Goal: Download file/media

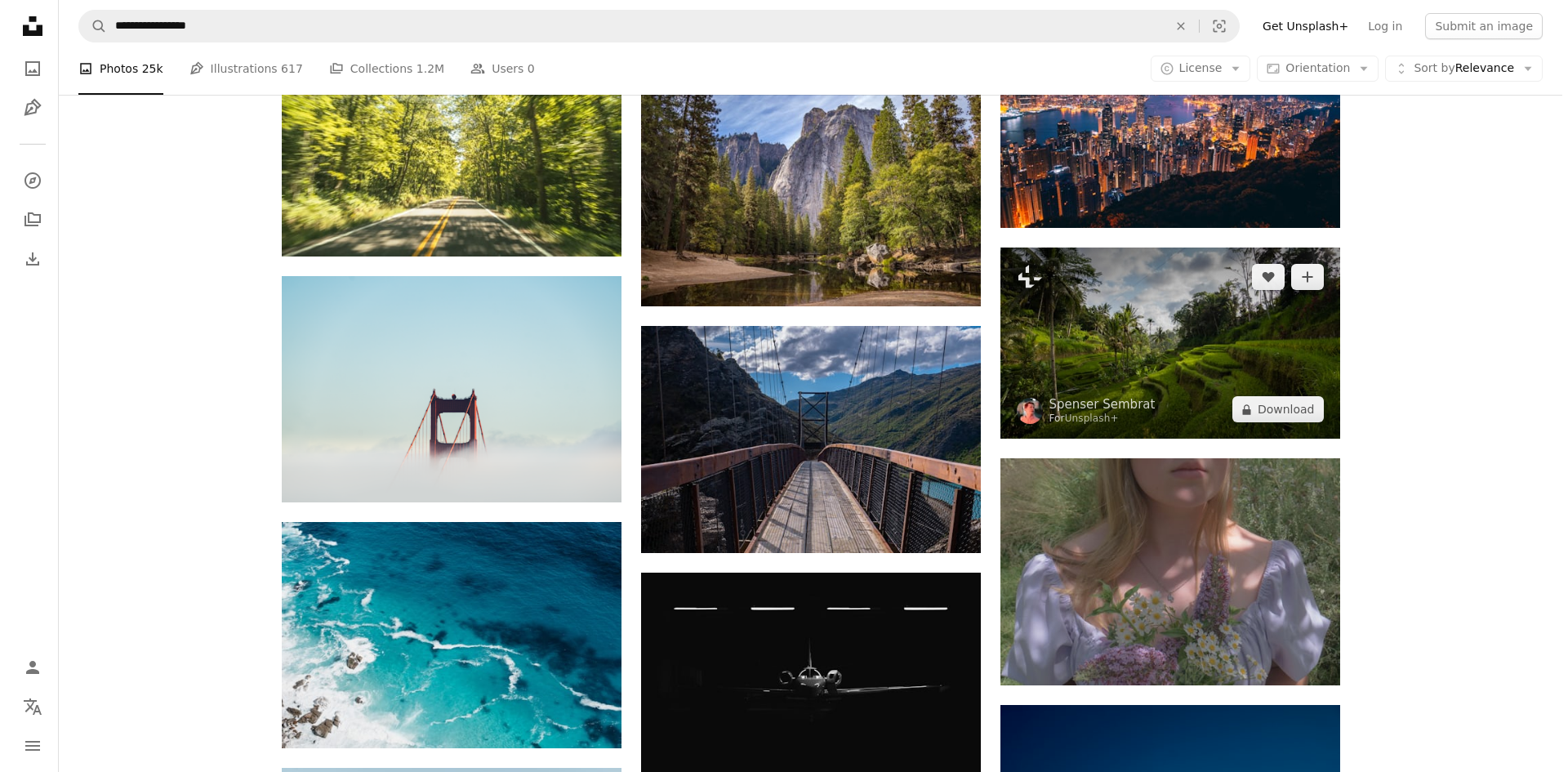
scroll to position [21738, 0]
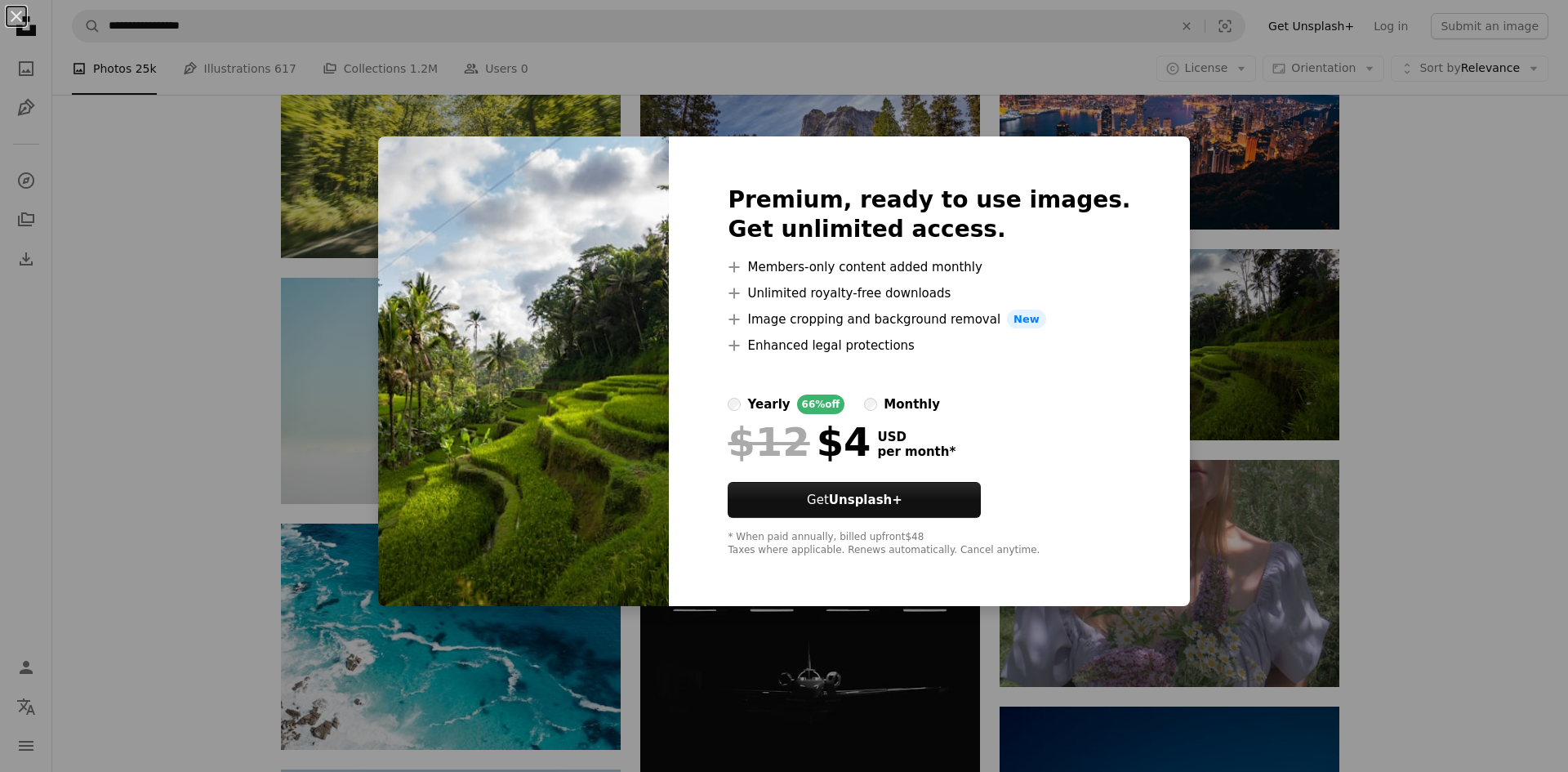
click at [1399, 358] on div "An X shape Premium, ready to use images. Get unlimited access. A plus sign Memb…" at bounding box center [784, 386] width 1568 height 772
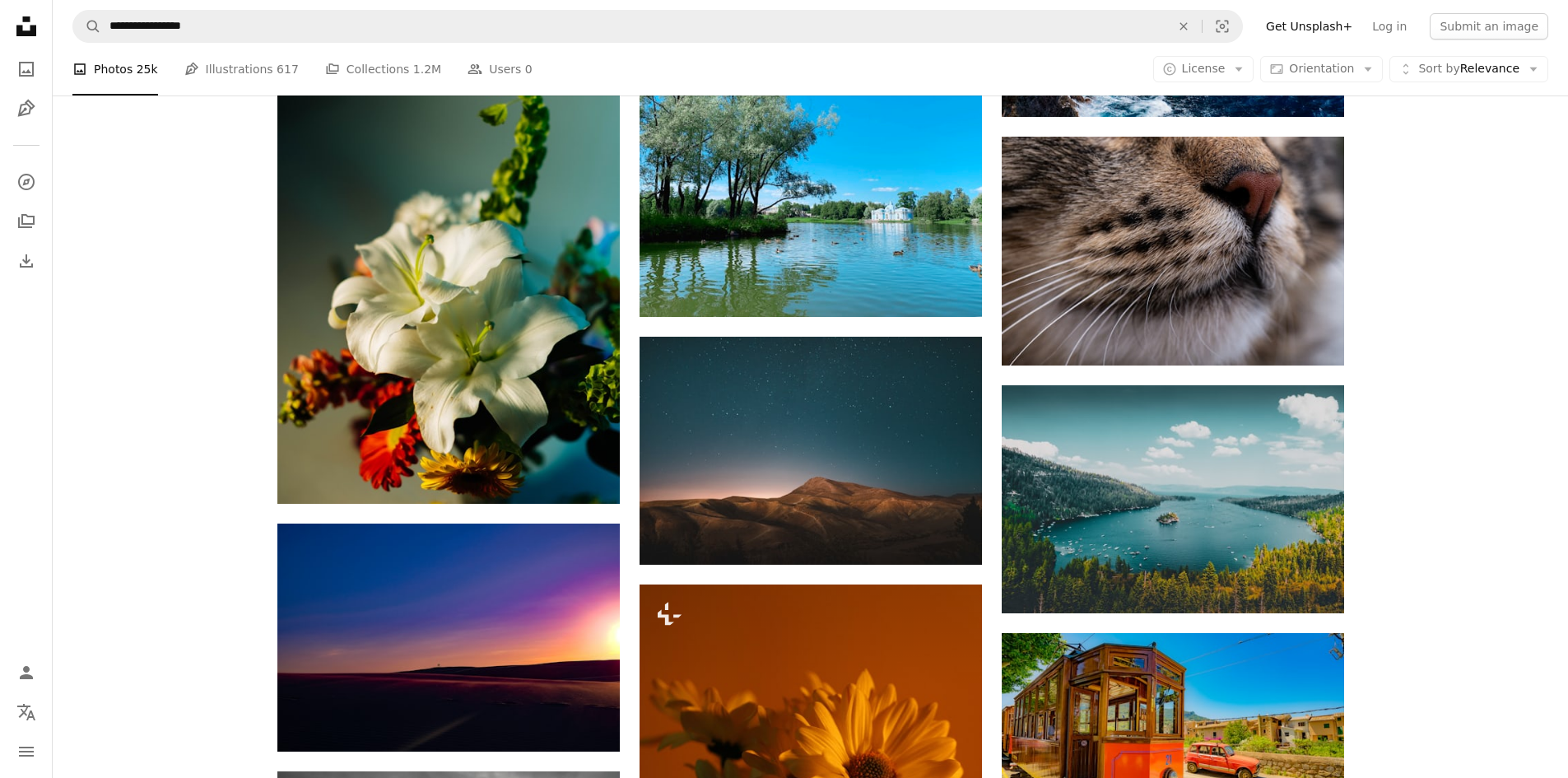
scroll to position [27805, 0]
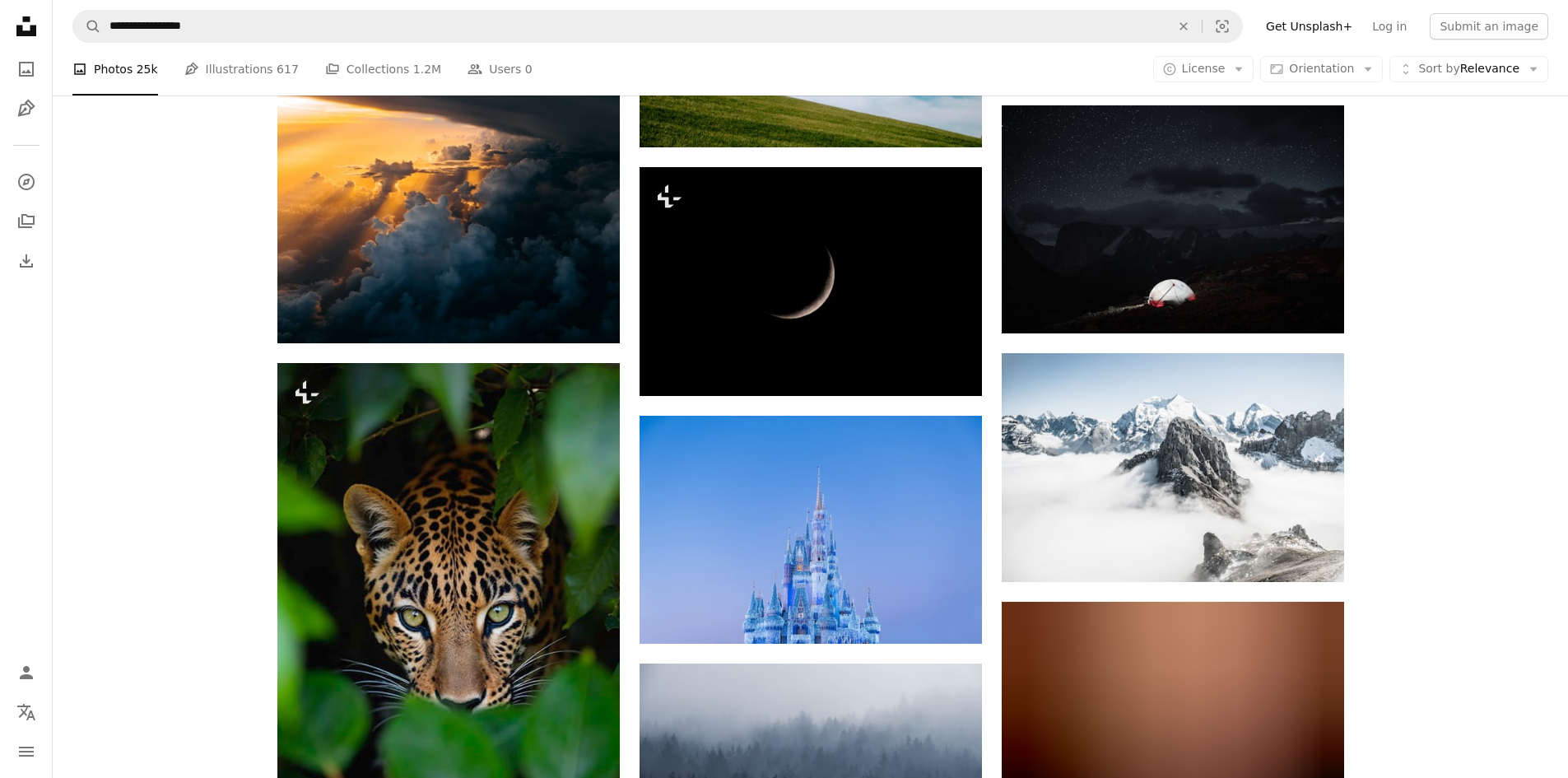
scroll to position [31652, 0]
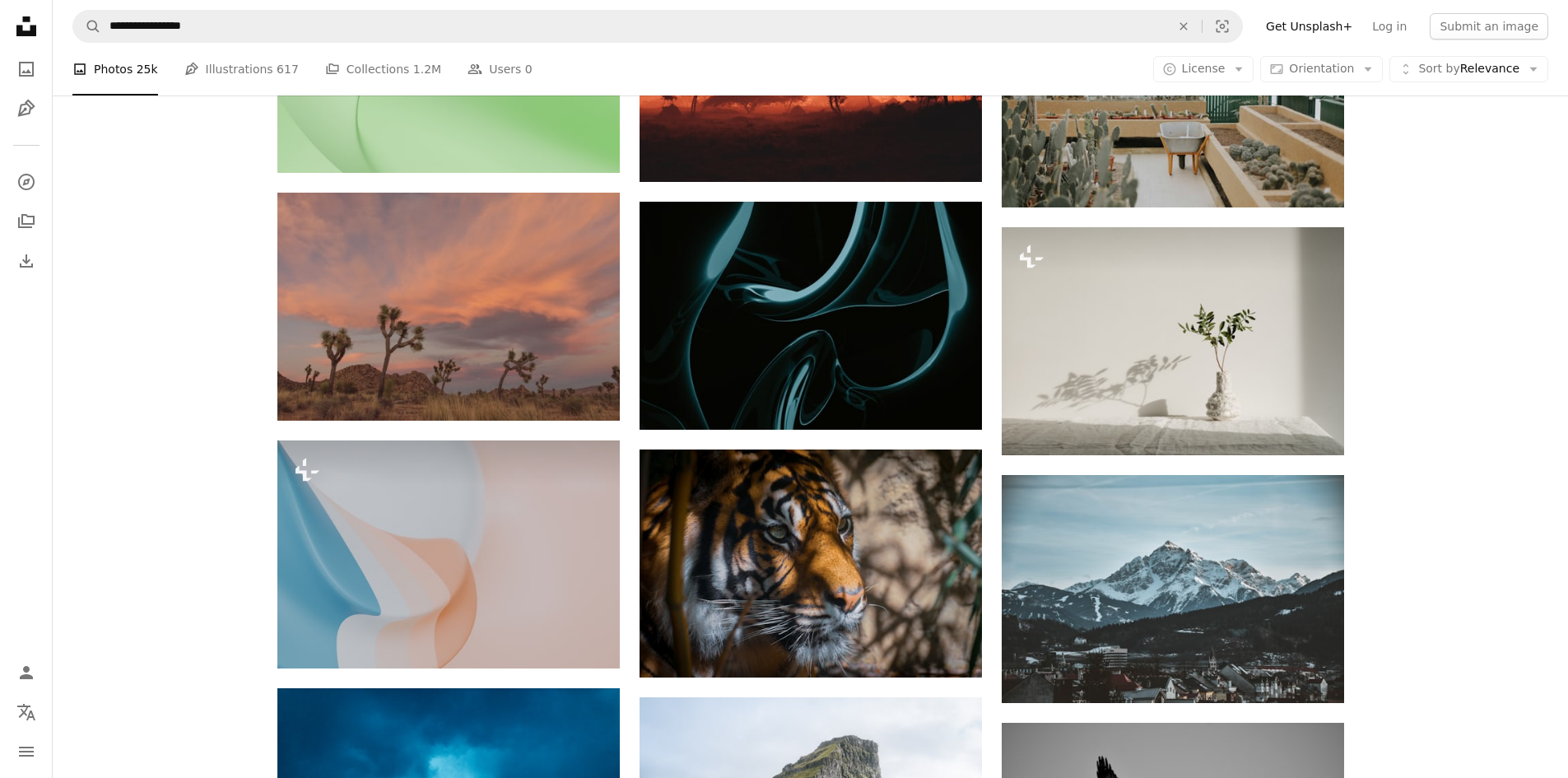
scroll to position [50848, 0]
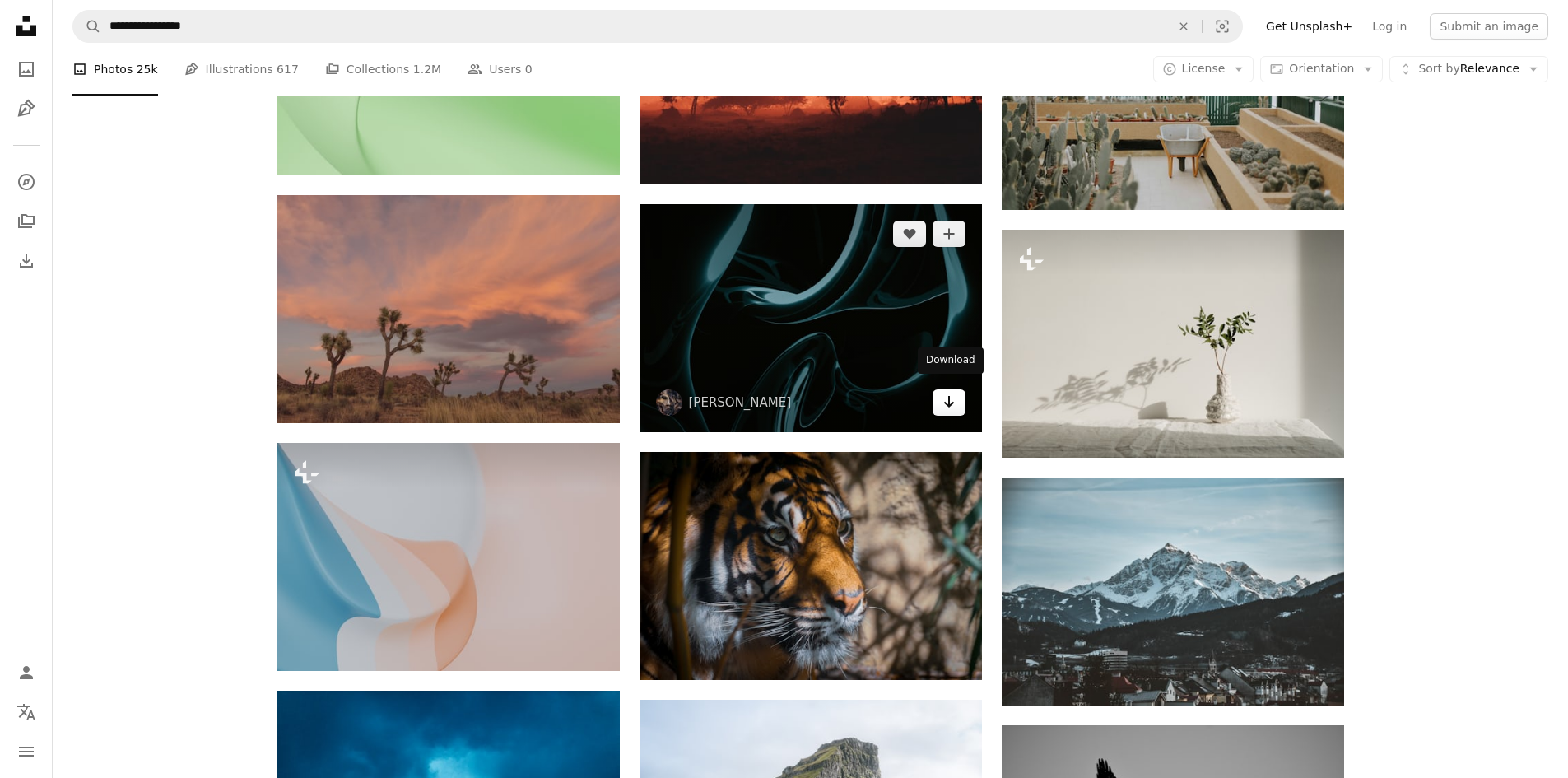
click at [950, 400] on icon "Arrow pointing down" at bounding box center [949, 401] width 13 height 19
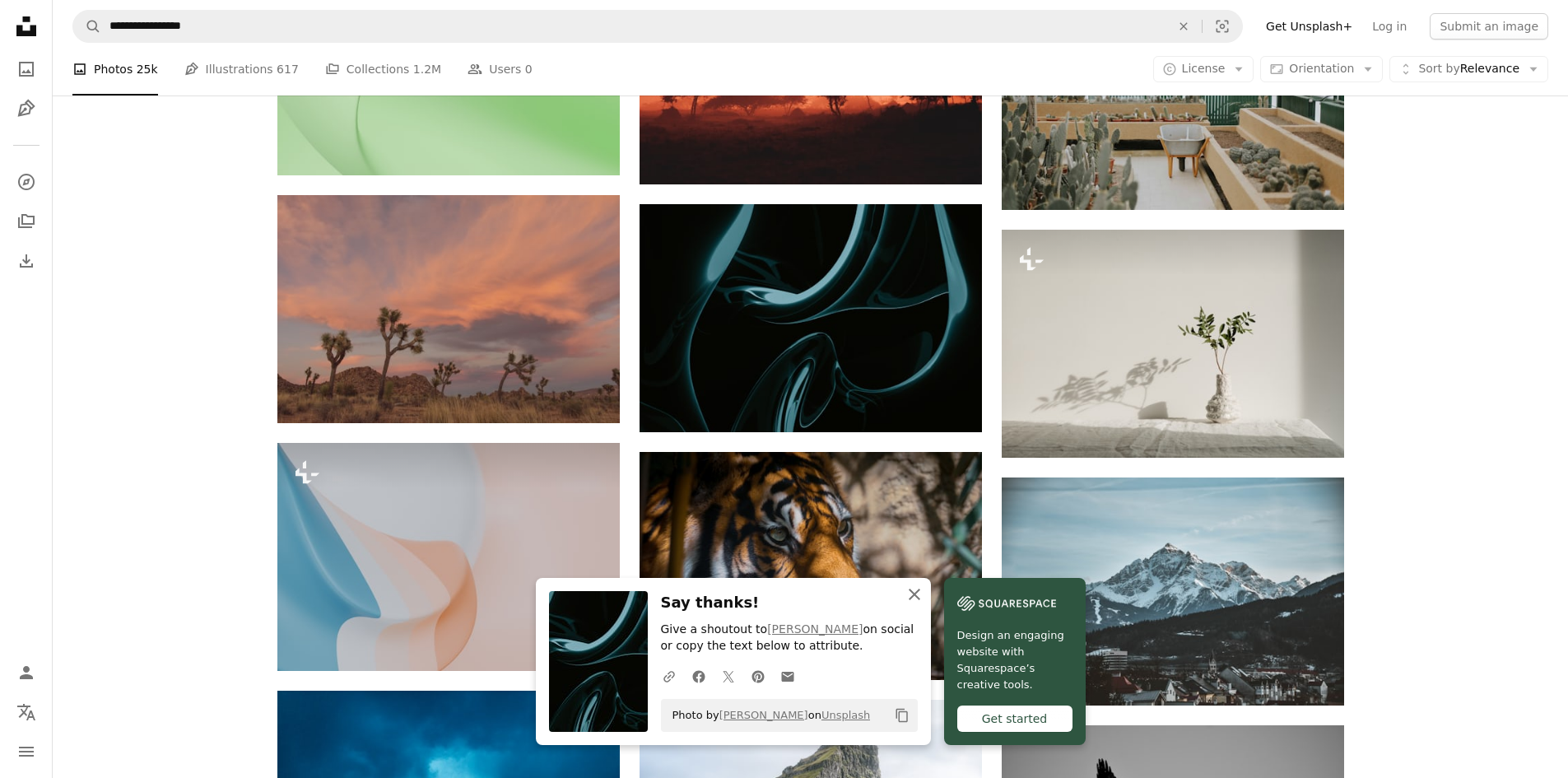
click at [915, 595] on icon "button" at bounding box center [915, 594] width 12 height 12
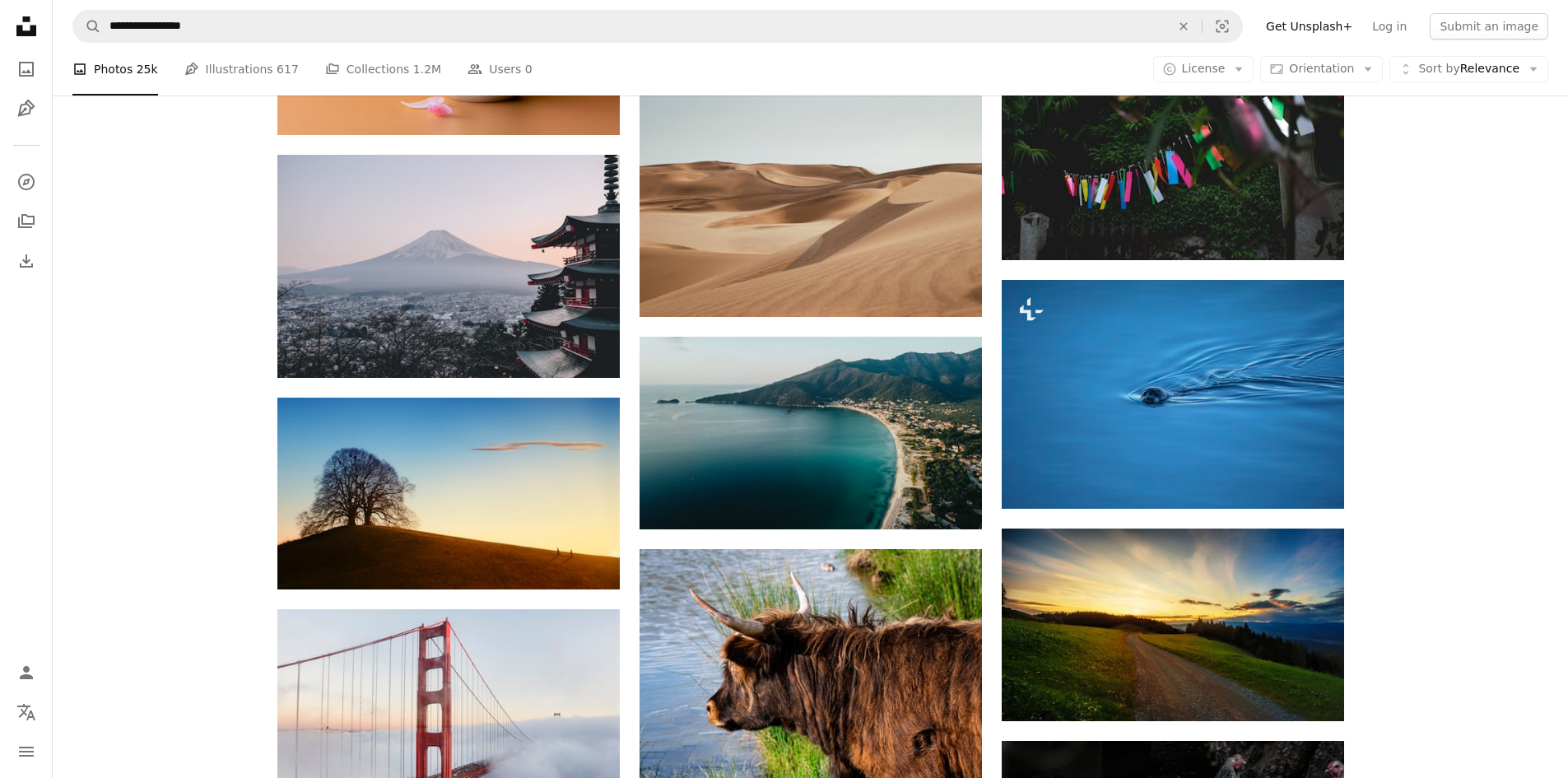
scroll to position [56319, 0]
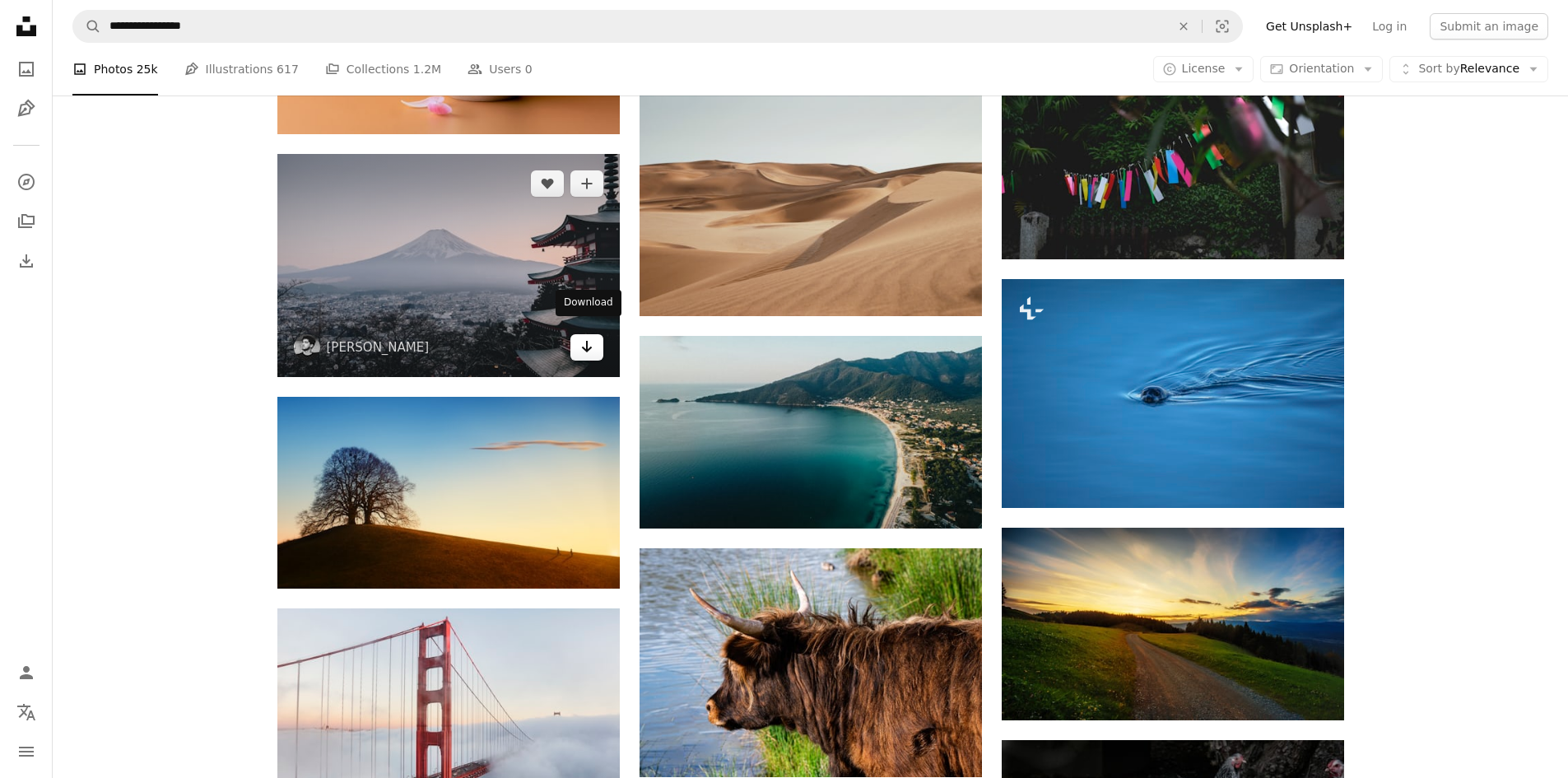
click at [579, 338] on link "Arrow pointing down" at bounding box center [587, 346] width 33 height 26
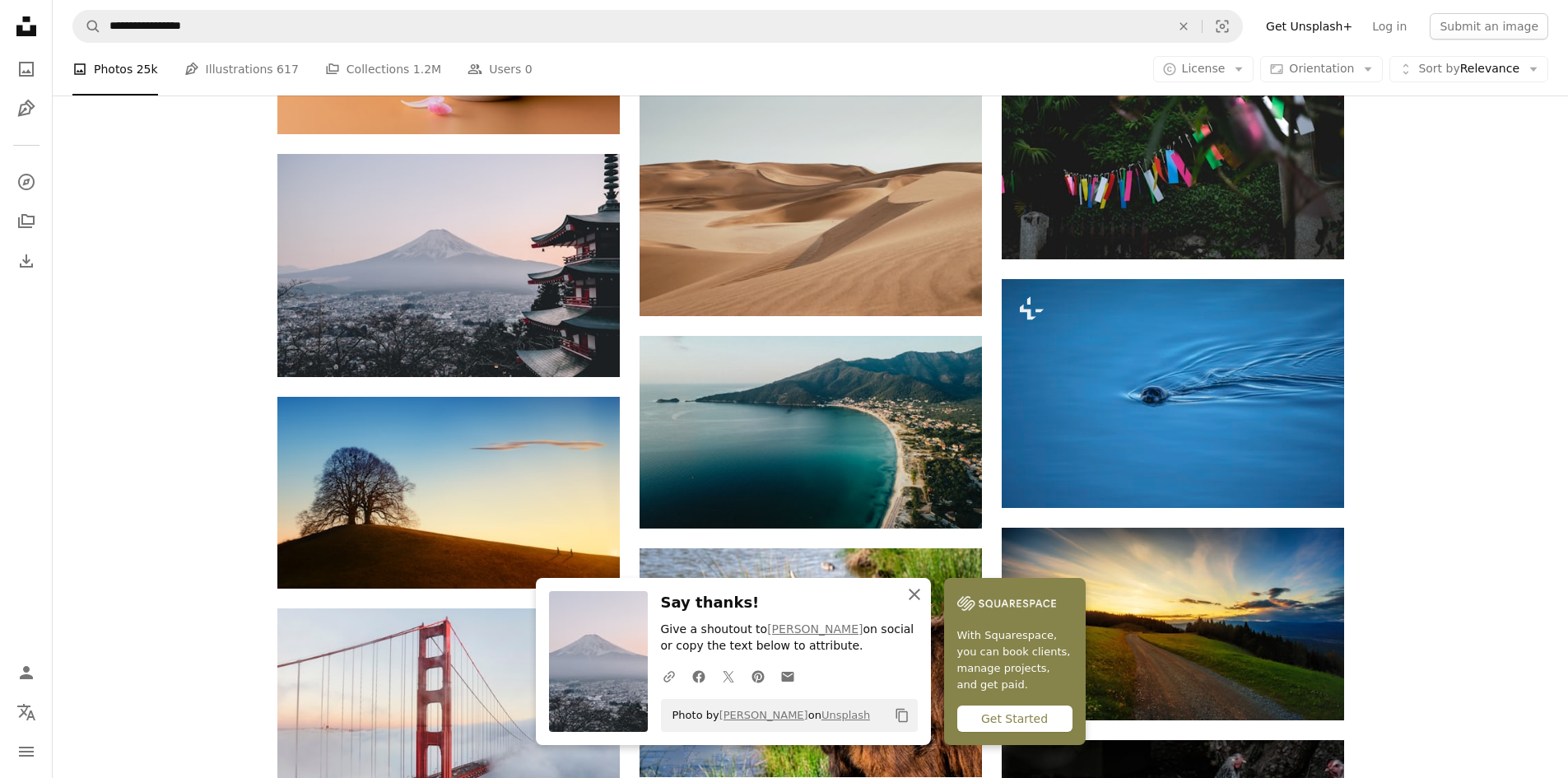
click at [912, 595] on icon "button" at bounding box center [915, 594] width 12 height 12
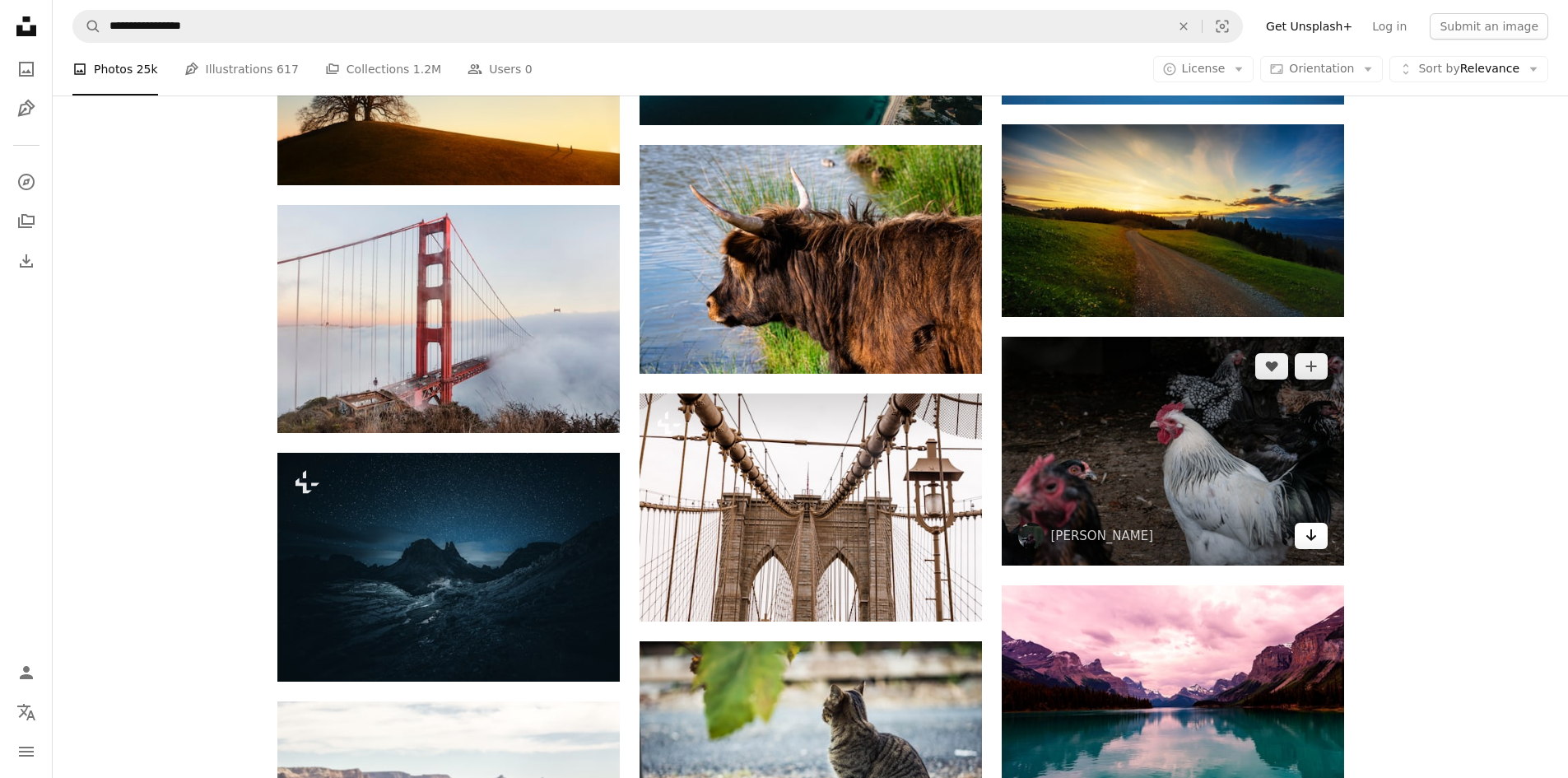
scroll to position [56762, 0]
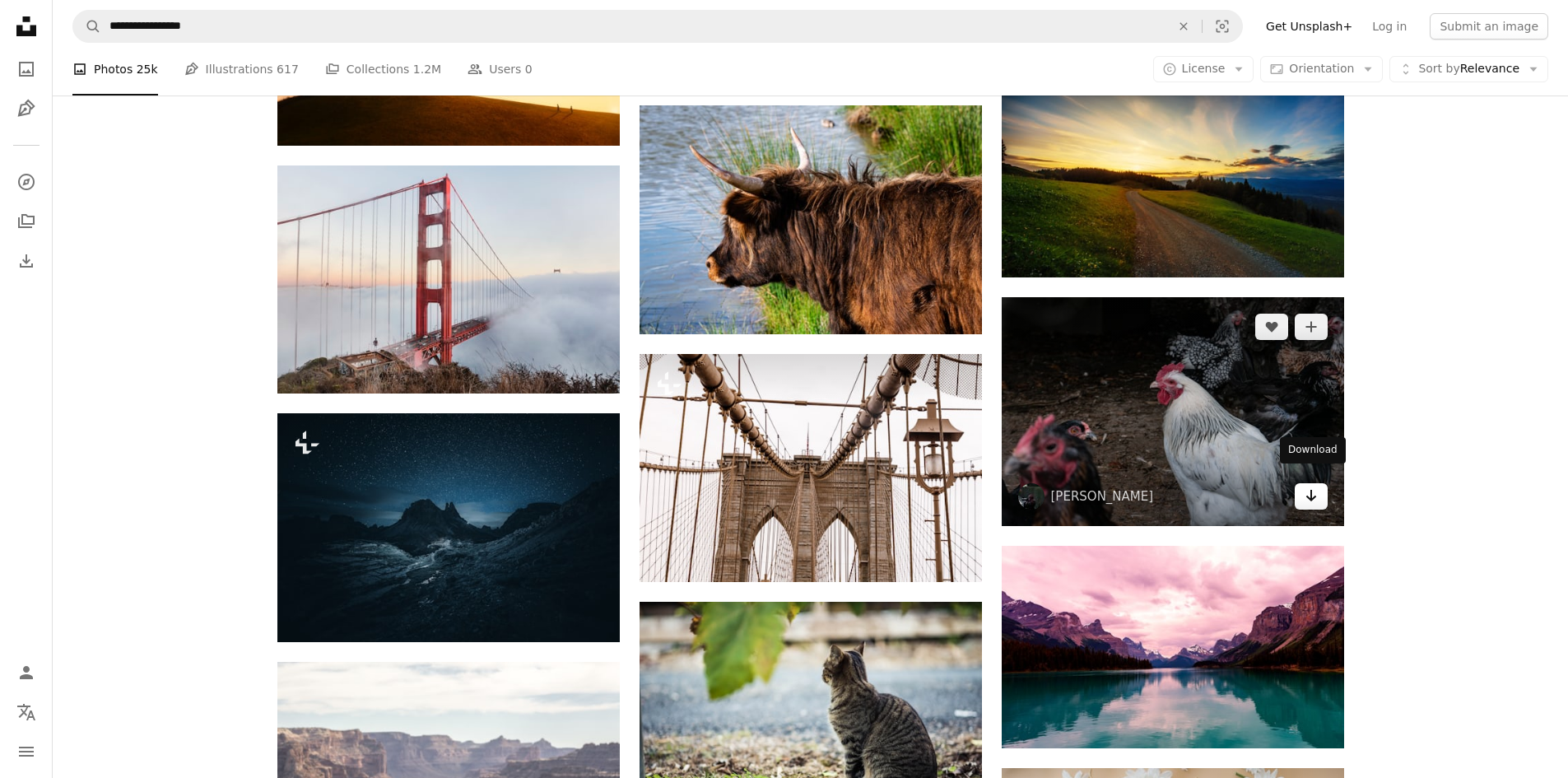
click at [1312, 490] on icon "Download" at bounding box center [1311, 496] width 11 height 12
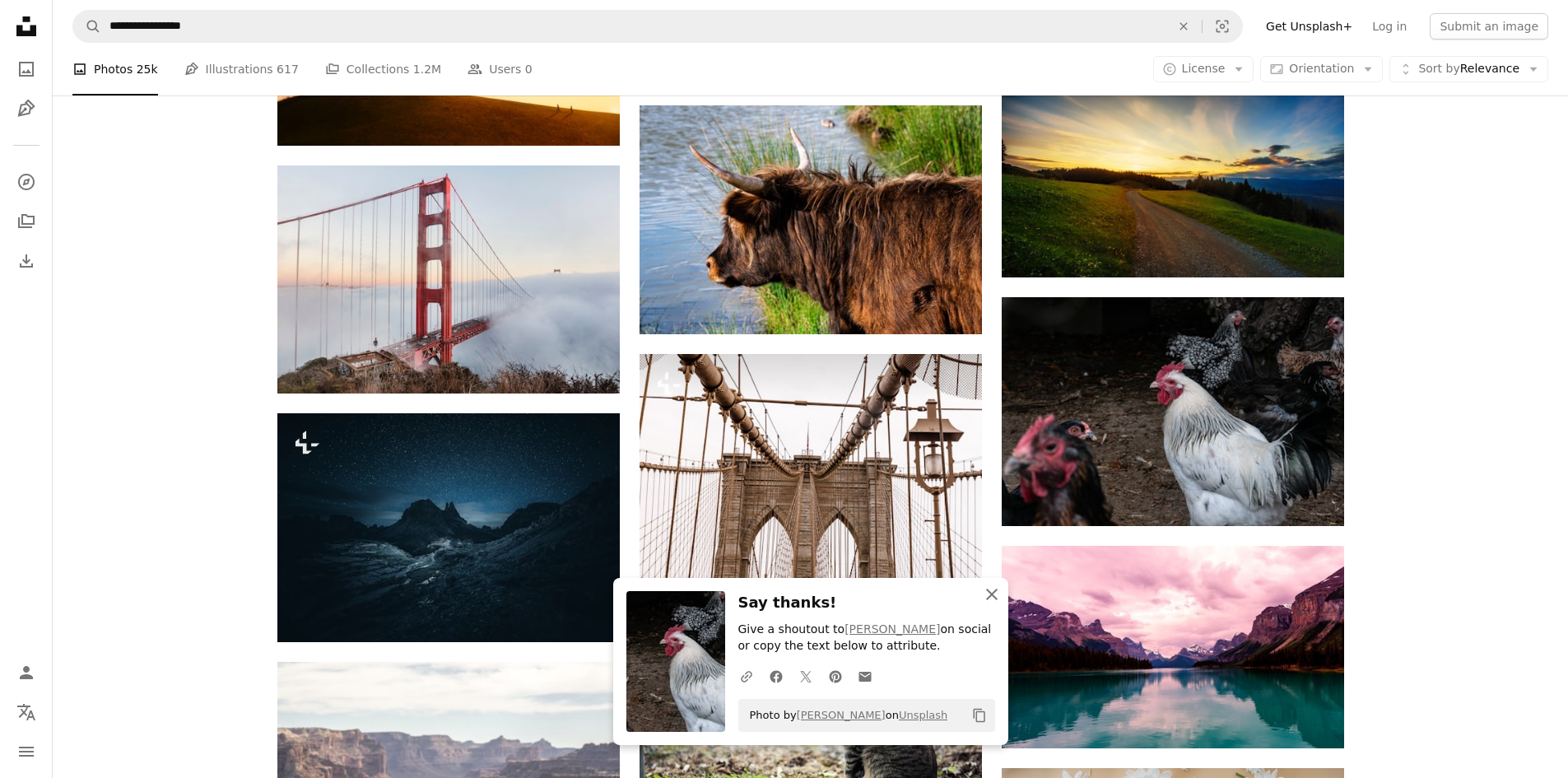
click at [982, 591] on icon "An X shape" at bounding box center [991, 593] width 19 height 19
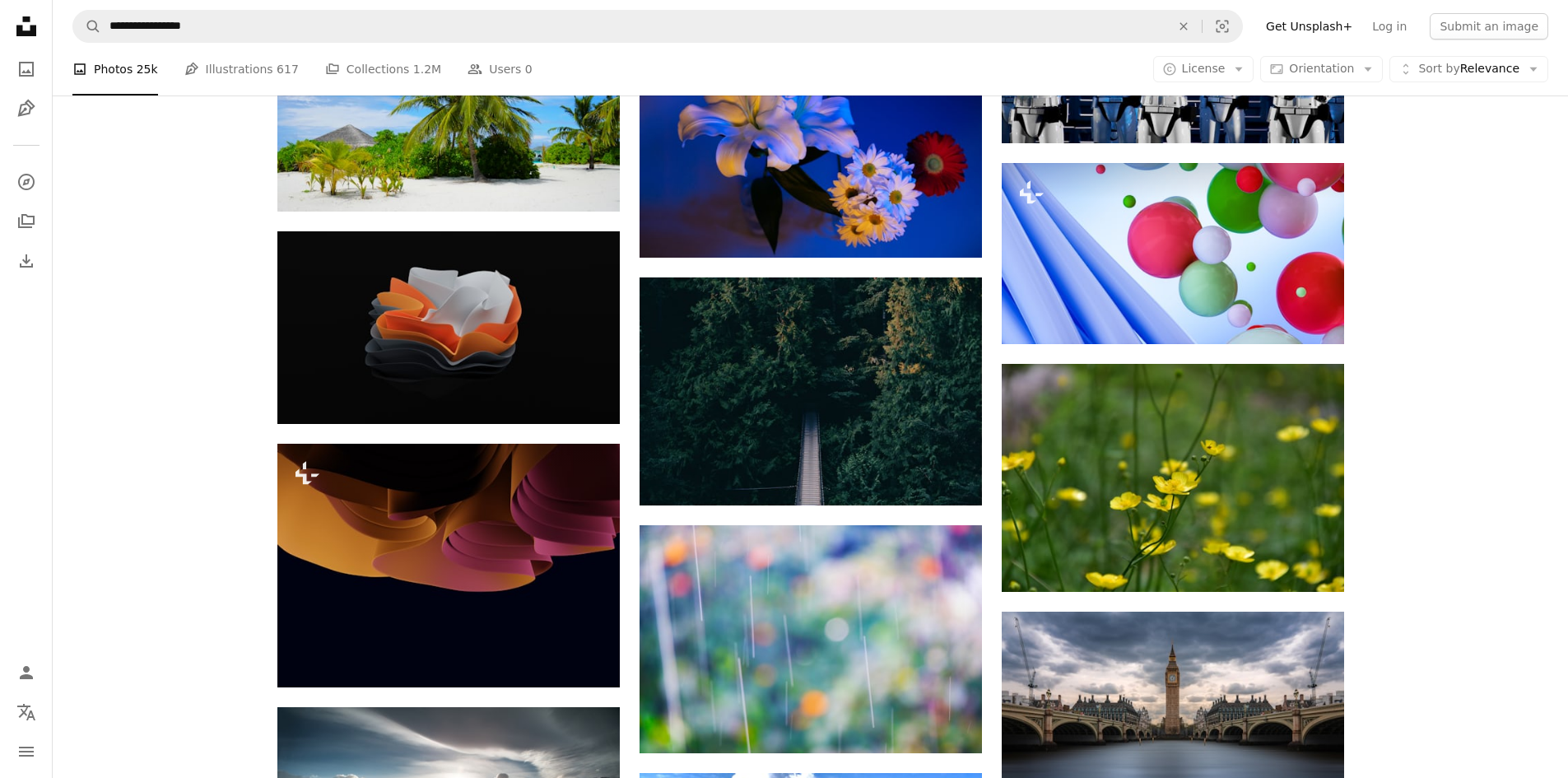
scroll to position [61726, 0]
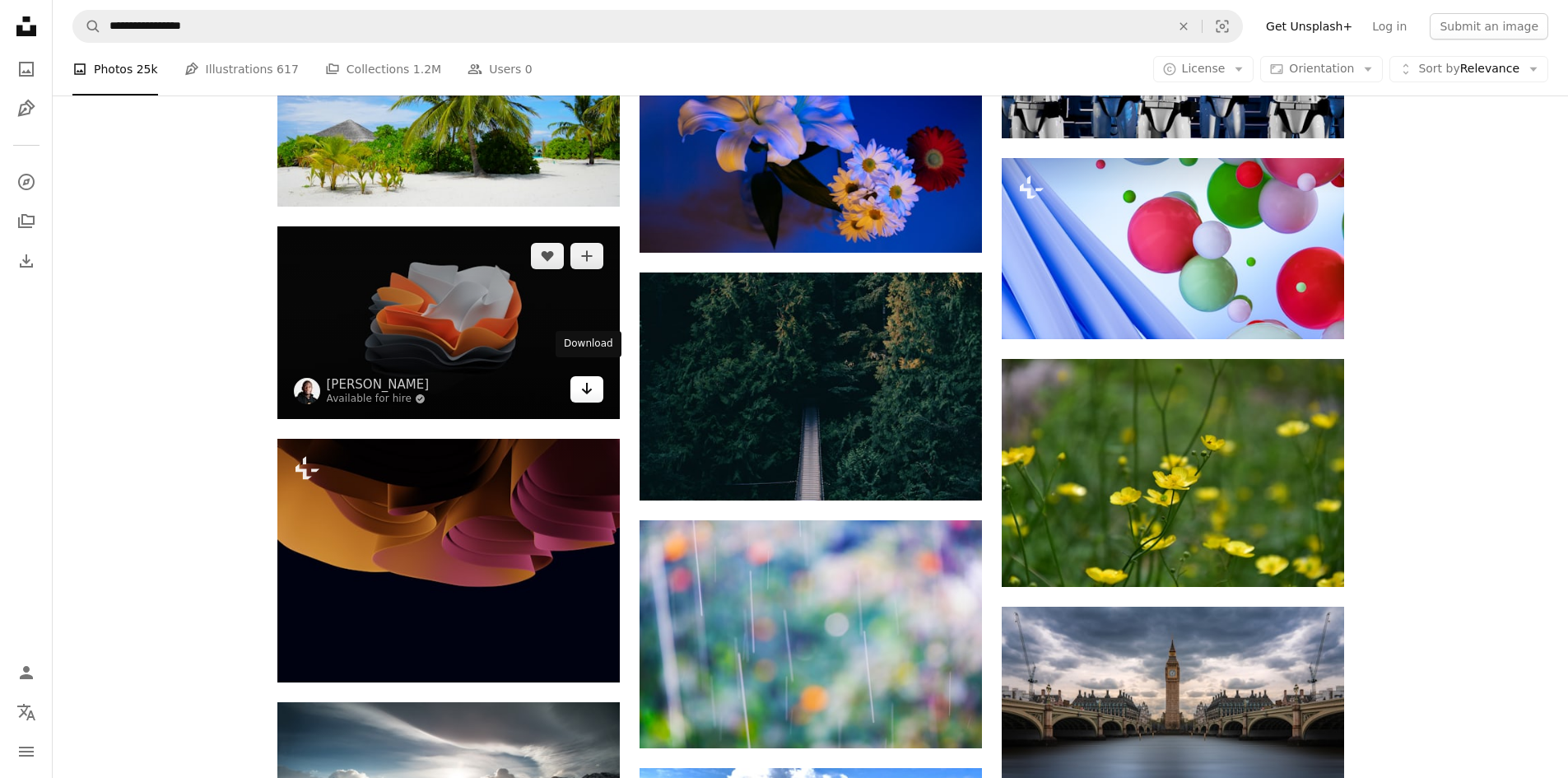
click at [576, 376] on link "Arrow pointing down" at bounding box center [587, 389] width 33 height 26
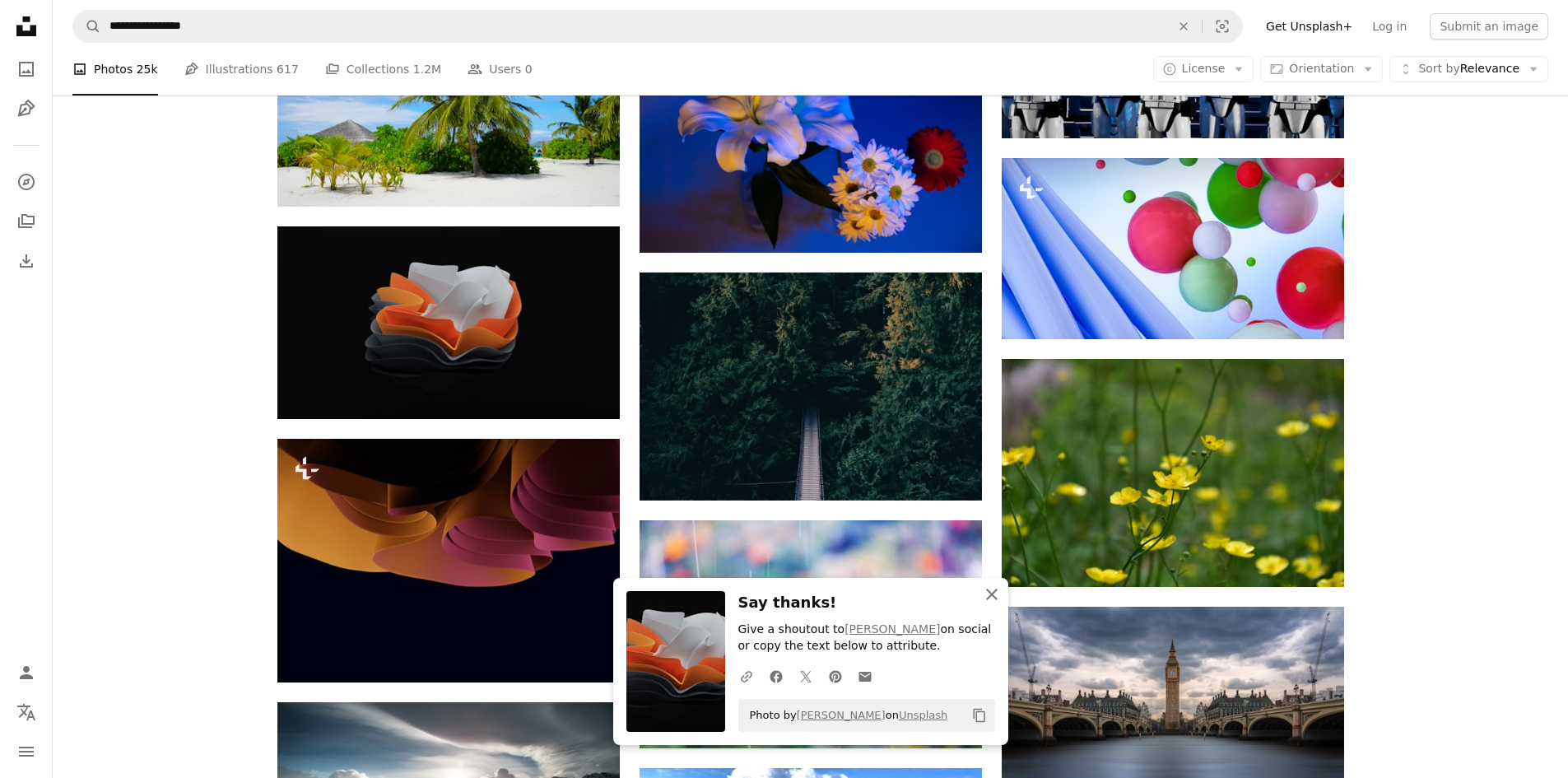
click at [991, 595] on icon "button" at bounding box center [992, 594] width 12 height 12
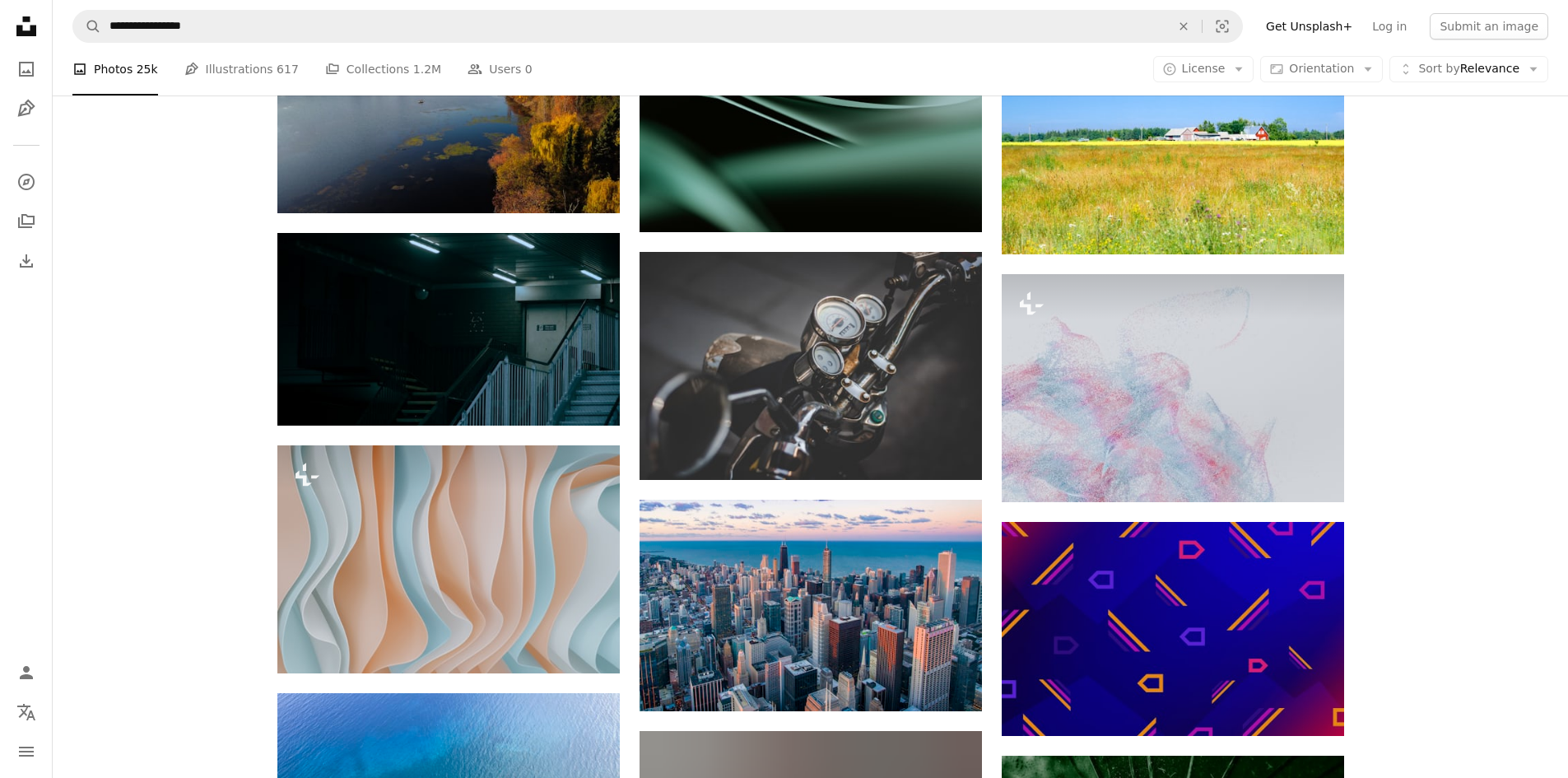
scroll to position [66494, 0]
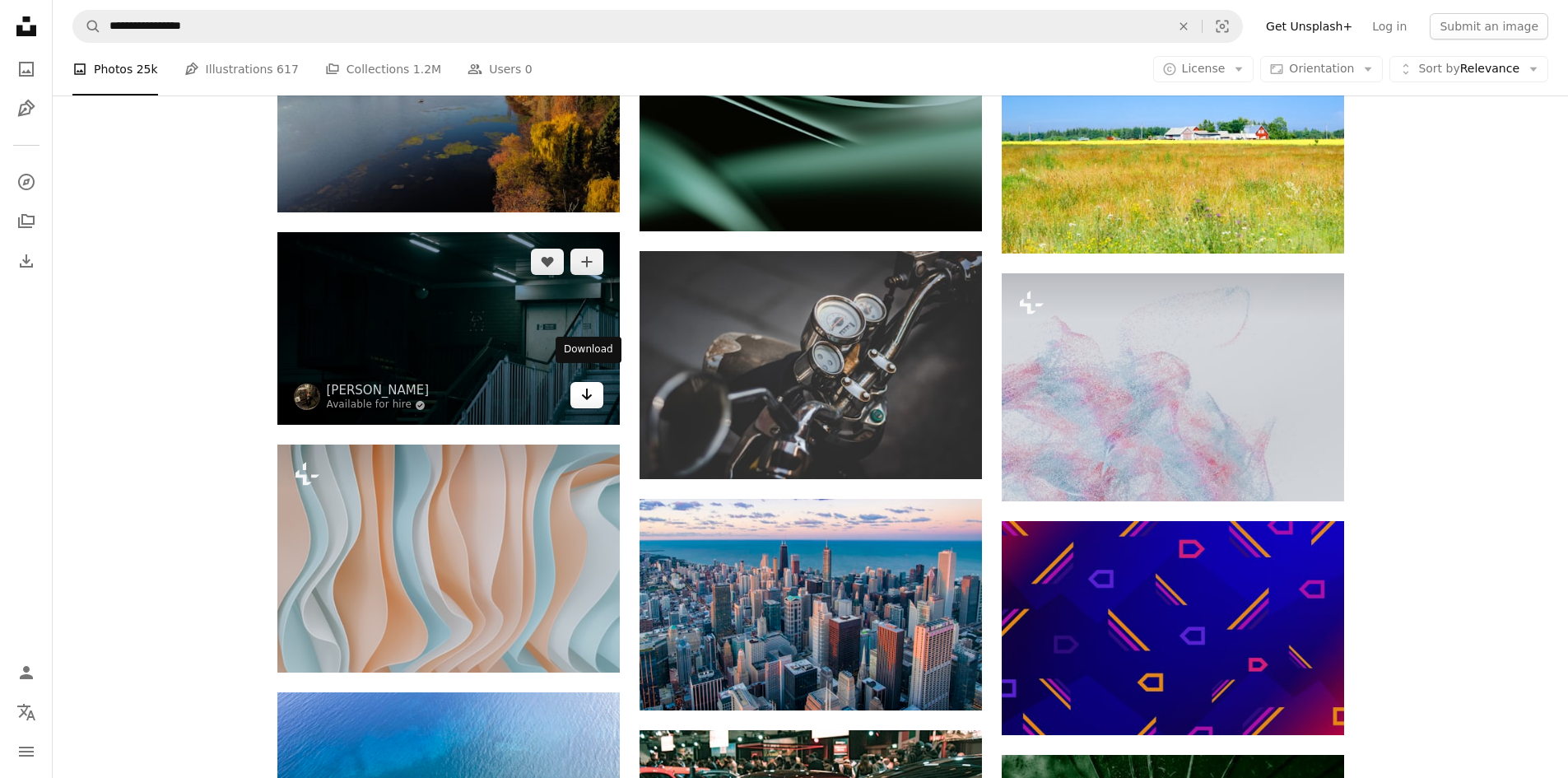
click at [585, 389] on icon "Download" at bounding box center [586, 394] width 11 height 12
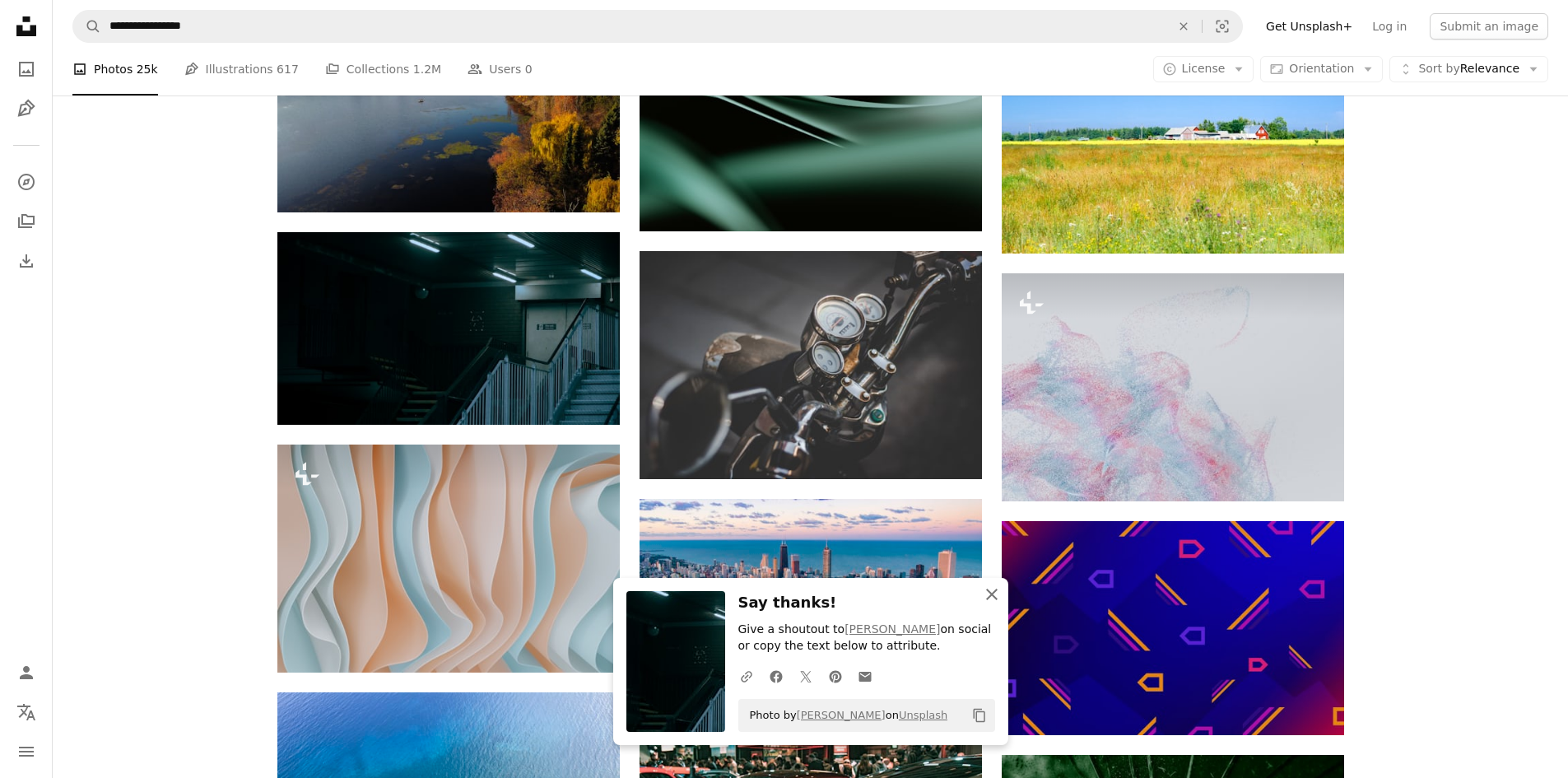
click at [985, 589] on icon "An X shape" at bounding box center [991, 593] width 19 height 19
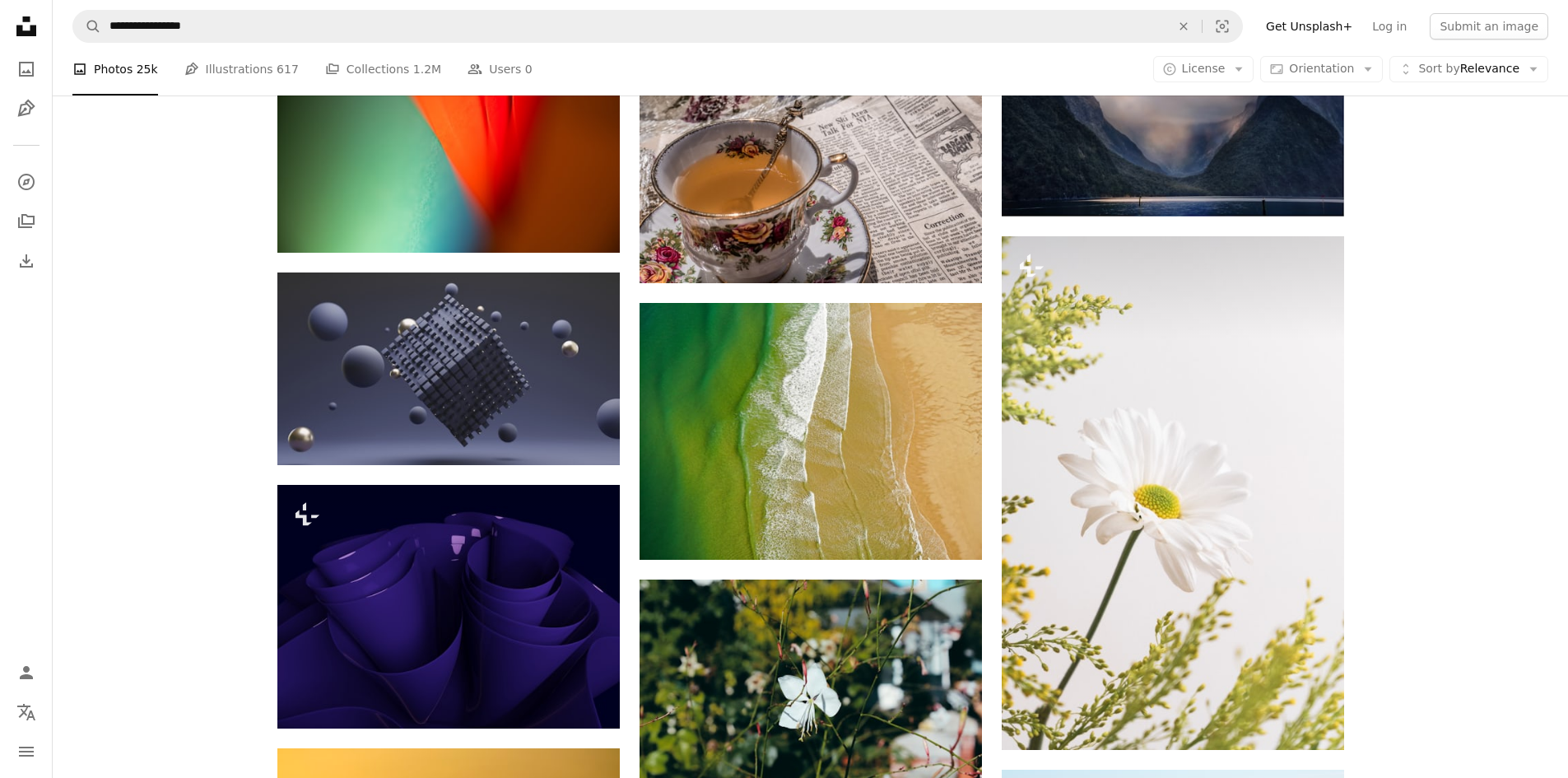
scroll to position [82594, 0]
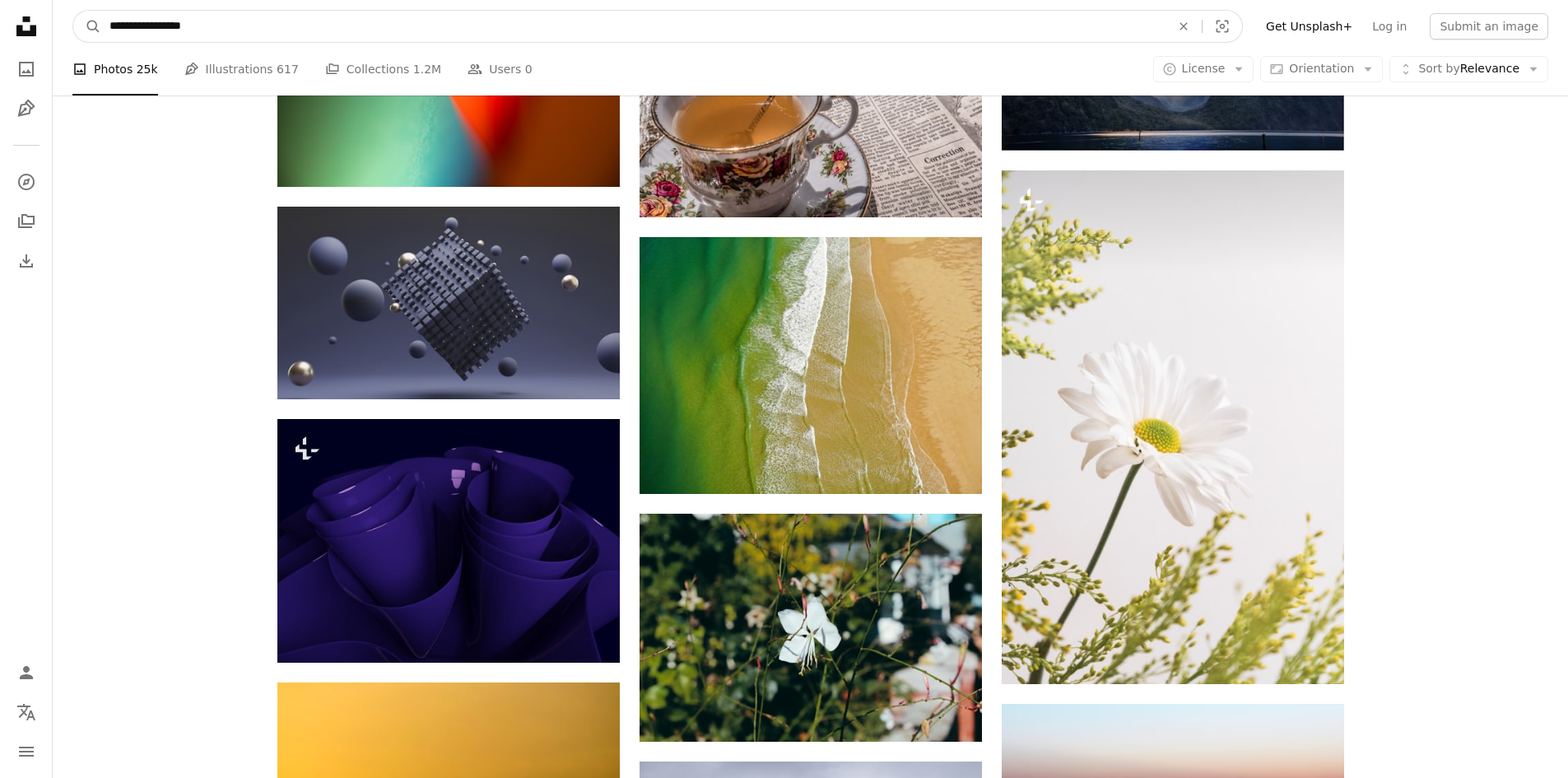
click at [123, 24] on input "**********" at bounding box center [633, 26] width 1065 height 31
click at [207, 12] on input "**********" at bounding box center [633, 26] width 1065 height 31
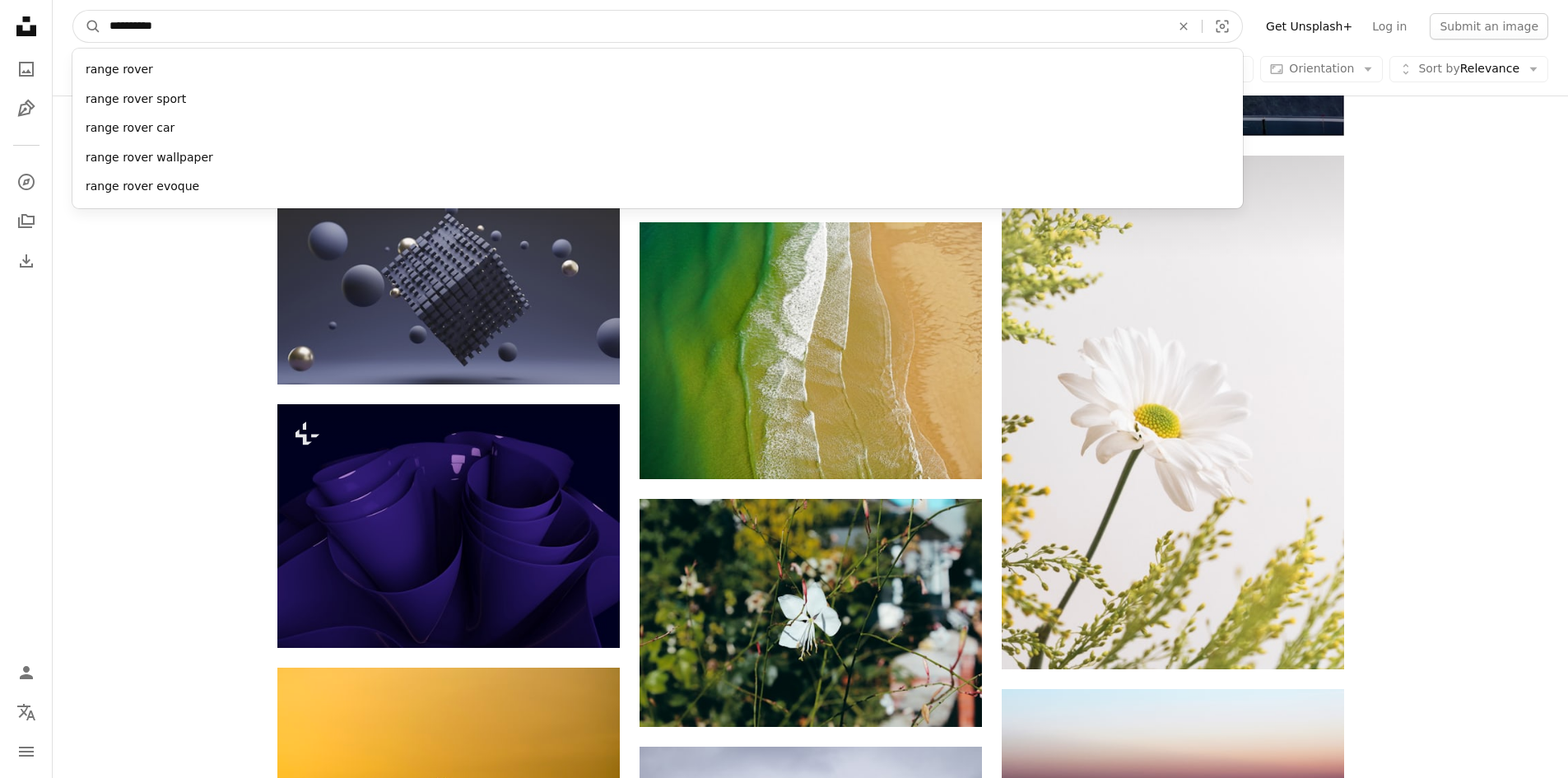
type input "**********"
click button "A magnifying glass" at bounding box center [87, 26] width 28 height 31
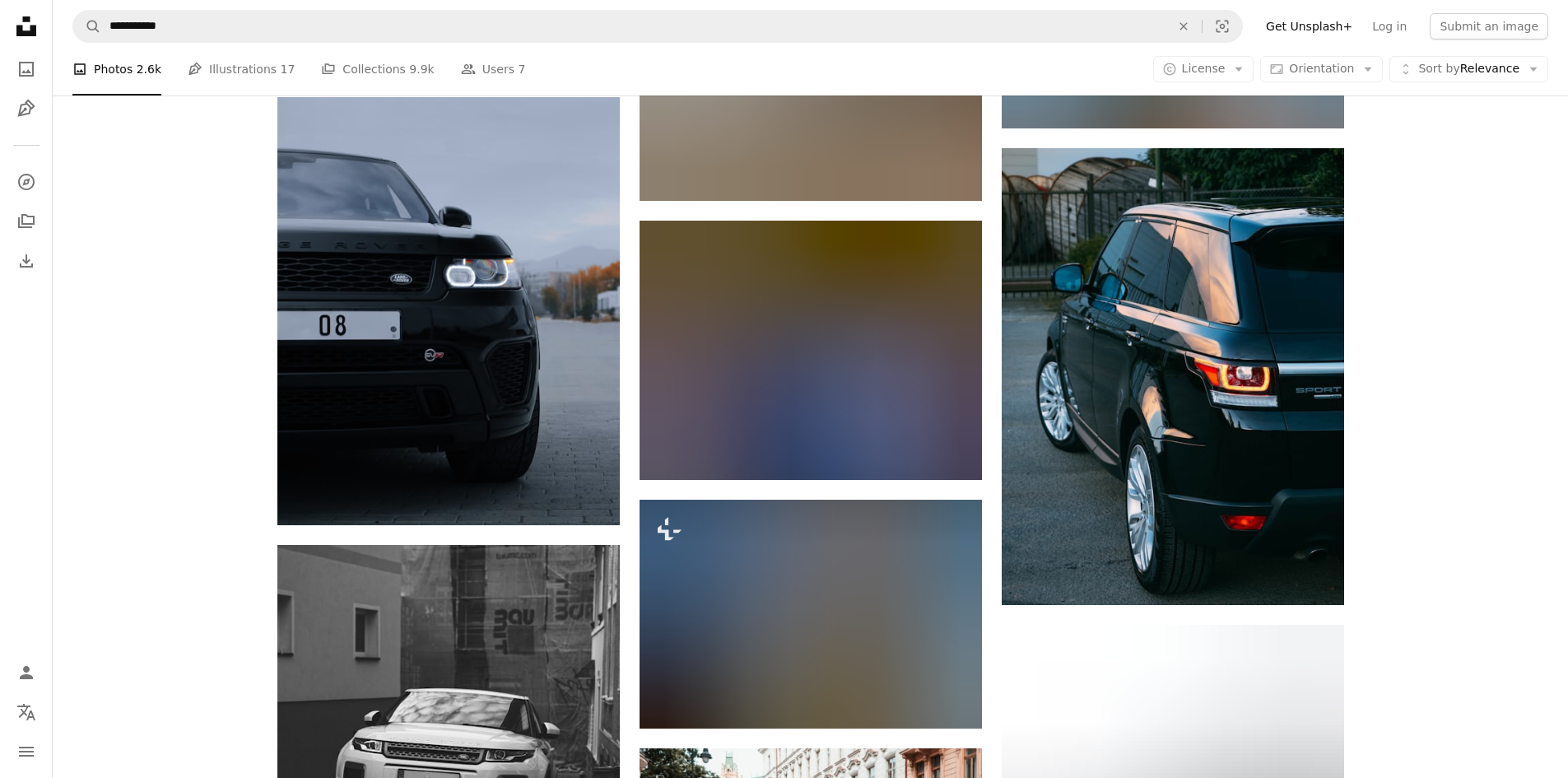
scroll to position [1001, 0]
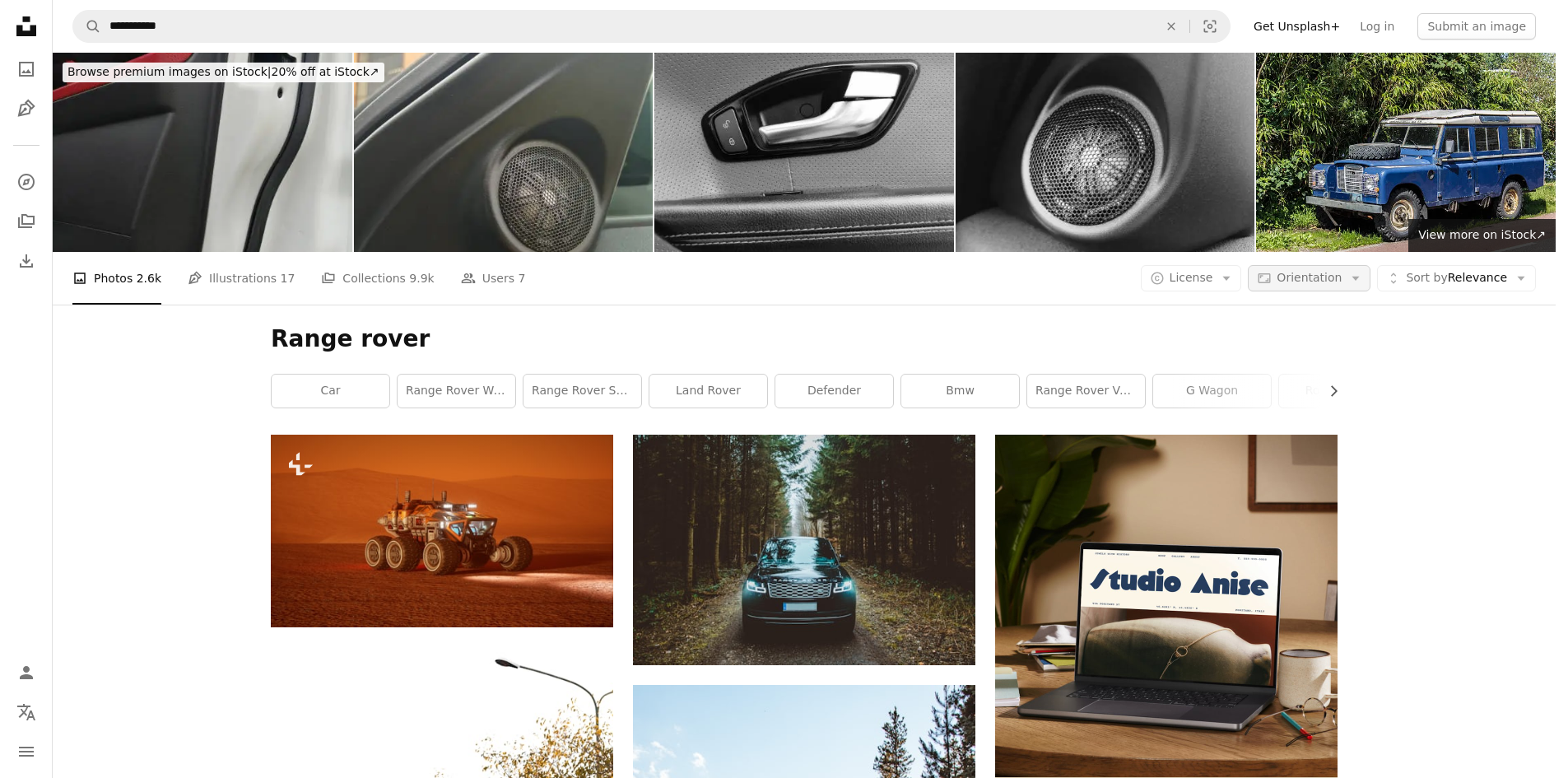
click at [1314, 271] on span "Orientation" at bounding box center [1309, 277] width 65 height 13
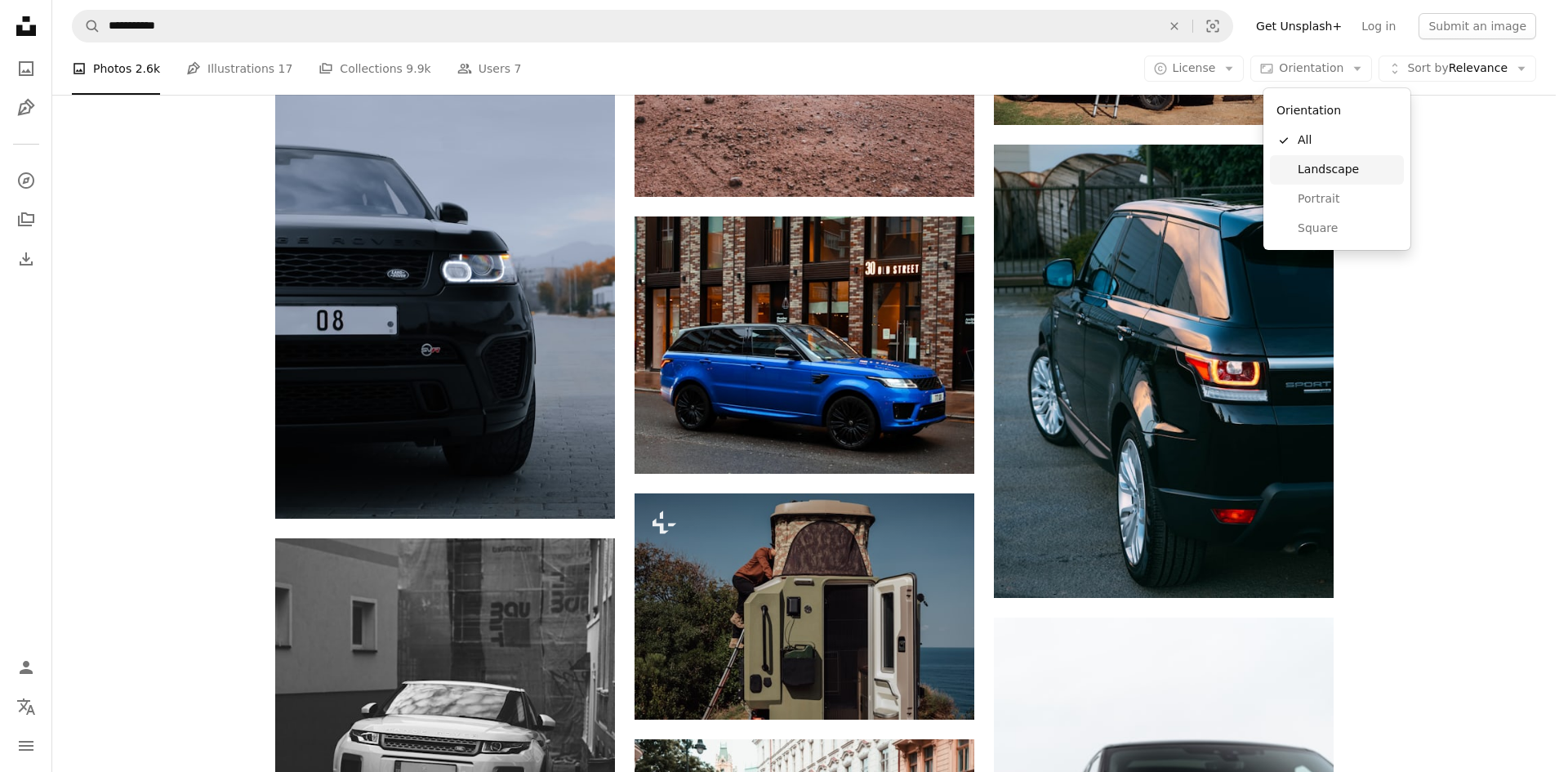
click at [1310, 179] on link "Landscape" at bounding box center [1337, 170] width 134 height 29
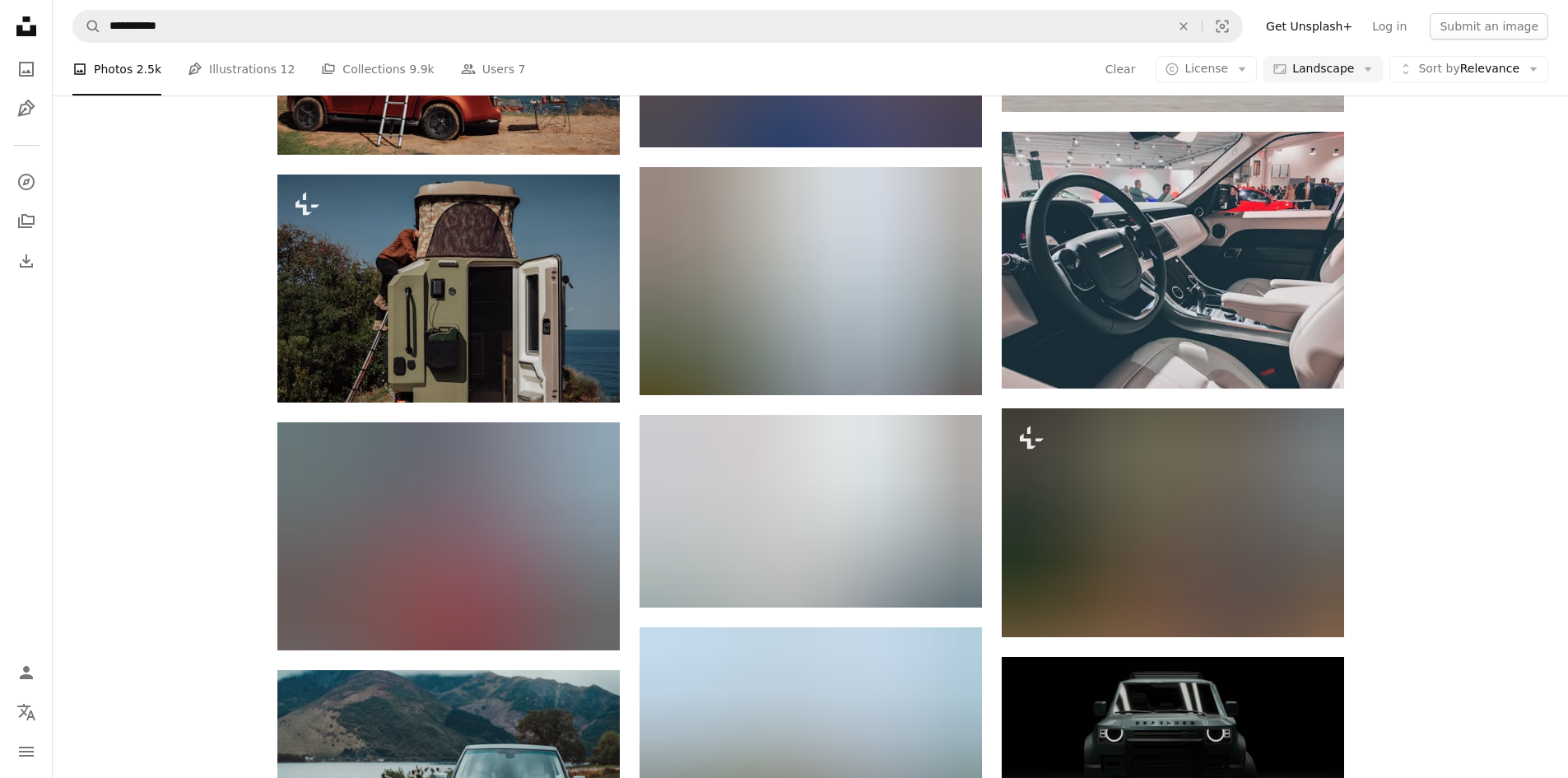
scroll to position [29914, 0]
